Goal: Check status

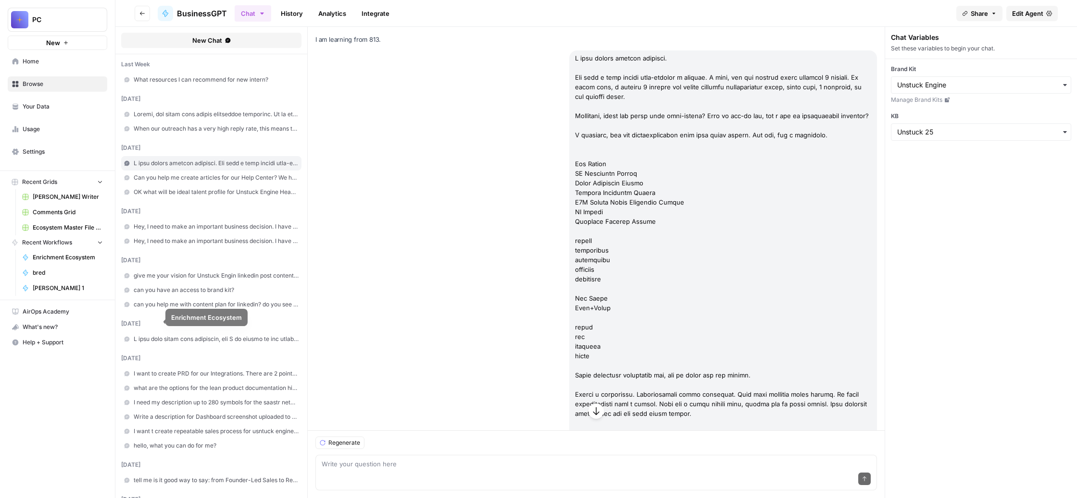
click at [69, 277] on span "bred" at bounding box center [68, 273] width 70 height 9
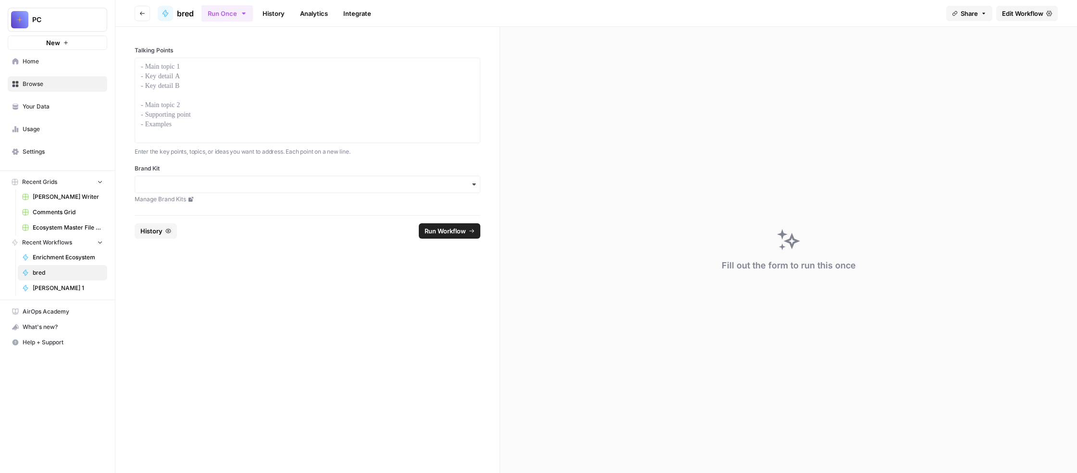
click at [290, 19] on link "History" at bounding box center [274, 13] width 34 height 15
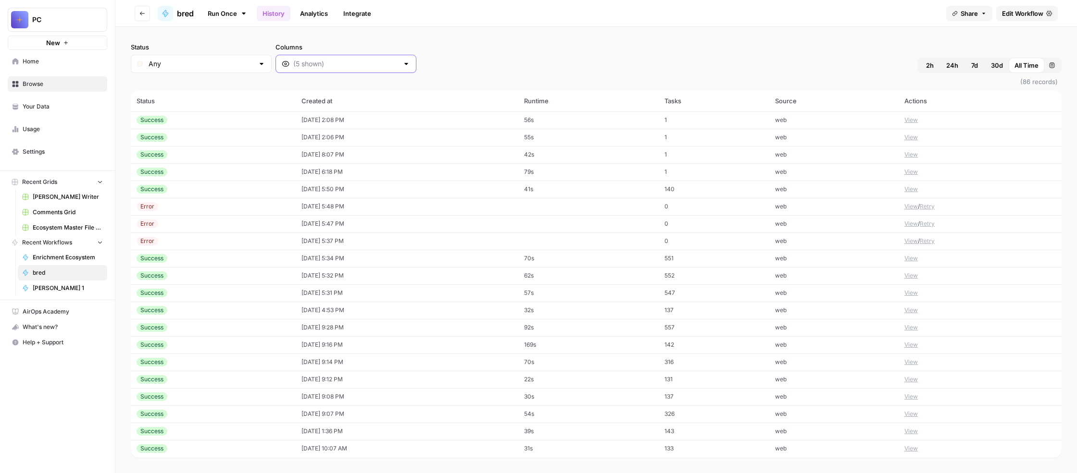
click at [398, 69] on input "Columns" at bounding box center [345, 64] width 105 height 10
click at [416, 73] on div at bounding box center [345, 64] width 141 height 18
click at [425, 156] on span "Output" at bounding box center [456, 151] width 137 height 10
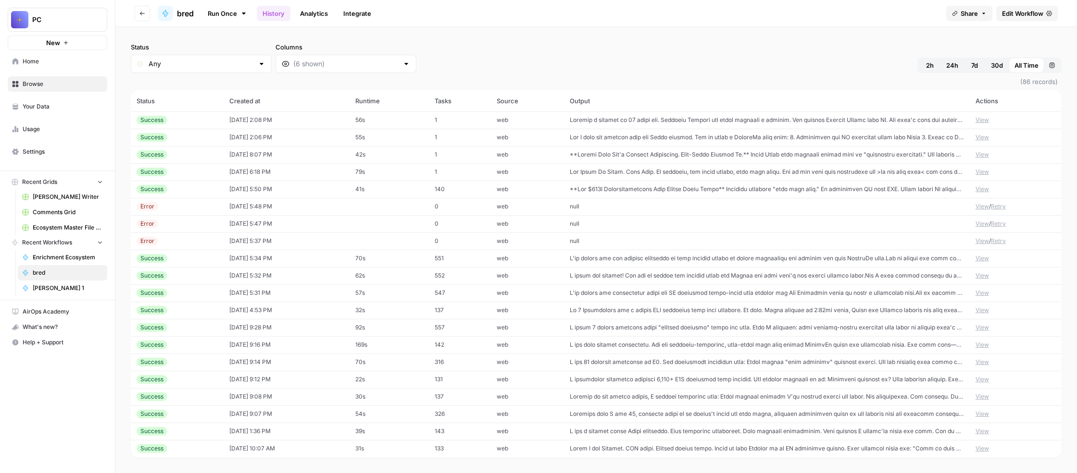
click at [656, 73] on div "Status Any Columns 2h 24h 7d 30d All Time Custom range" at bounding box center [596, 57] width 930 height 31
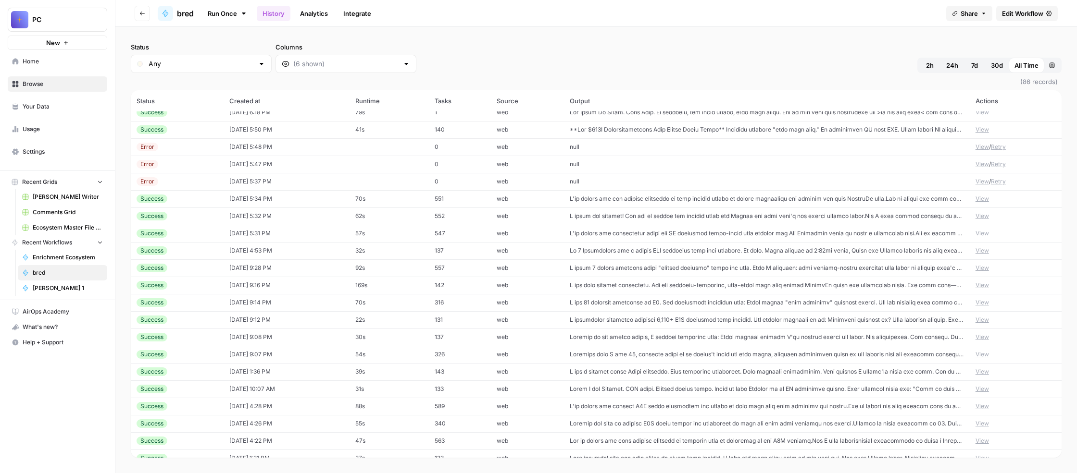
click at [986, 99] on button "View" at bounding box center [981, 95] width 13 height 9
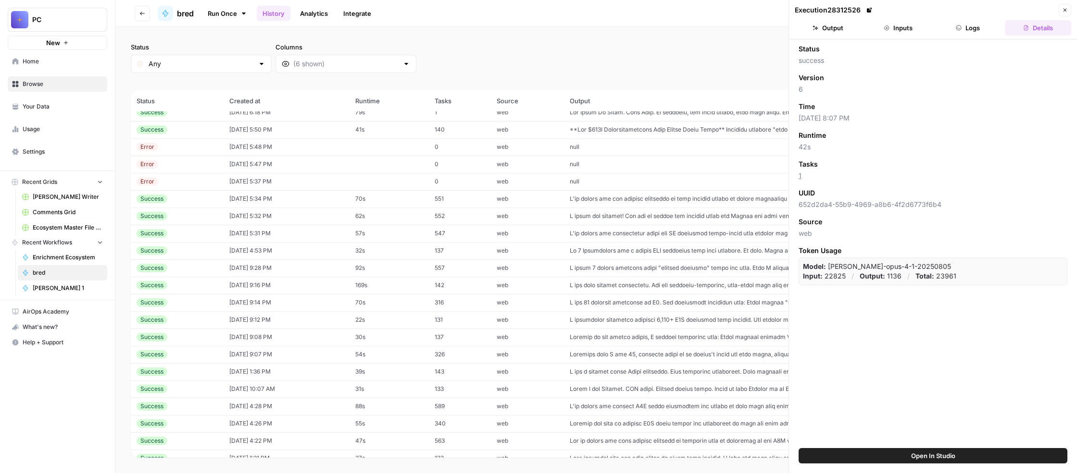
click at [898, 36] on button "Inputs" at bounding box center [898, 27] width 66 height 15
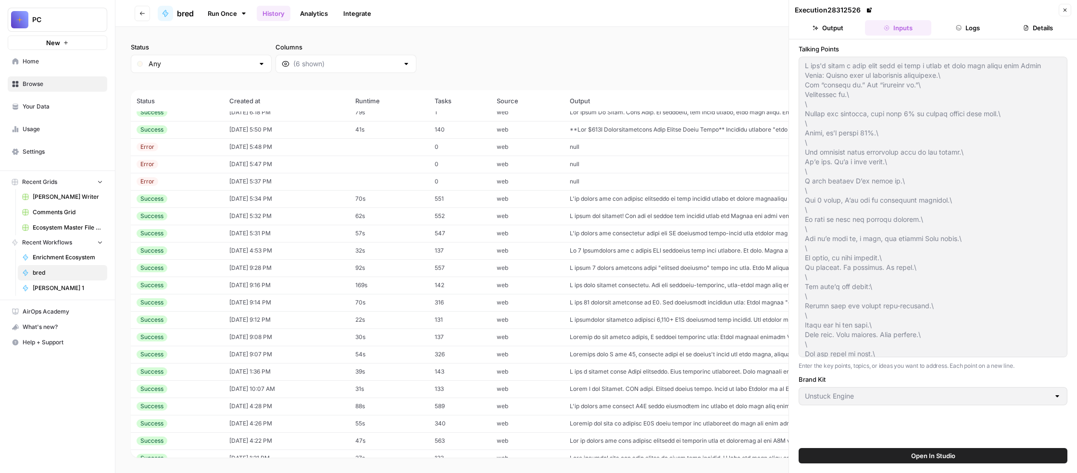
click at [831, 36] on button "Output" at bounding box center [827, 27] width 66 height 15
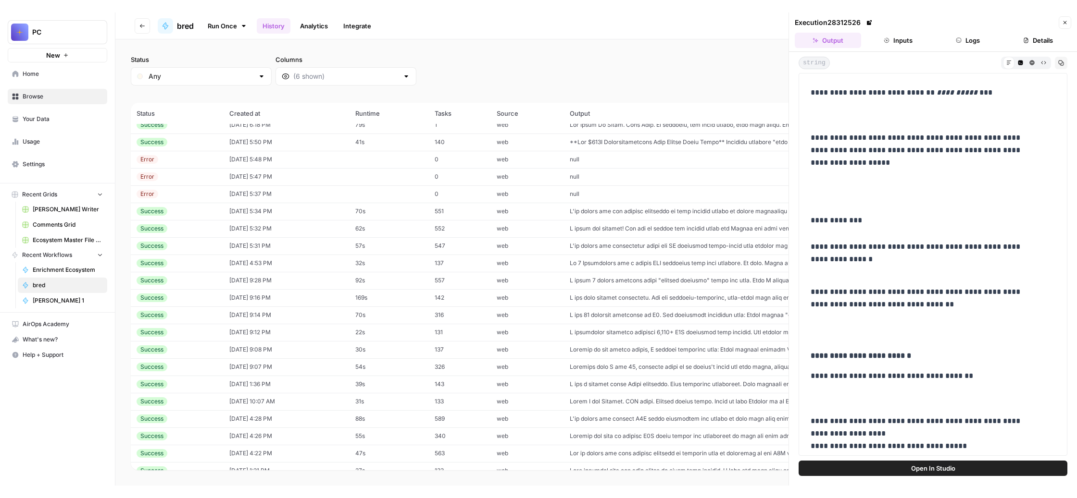
scroll to position [102, 0]
